Goal: Navigation & Orientation: Find specific page/section

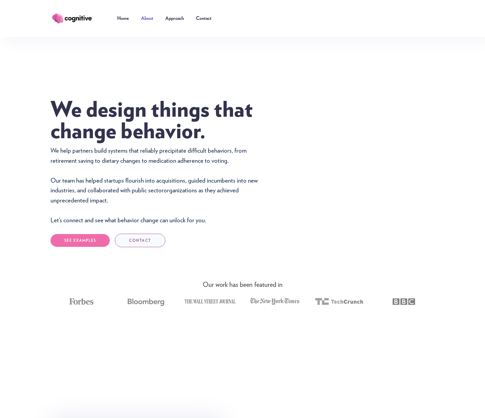
click at [150, 19] on link "About" at bounding box center [147, 18] width 24 height 20
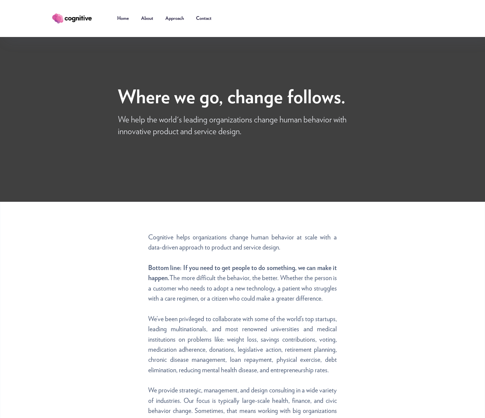
click at [145, 18] on link "About" at bounding box center [147, 18] width 24 height 20
